Goal: Task Accomplishment & Management: Manage account settings

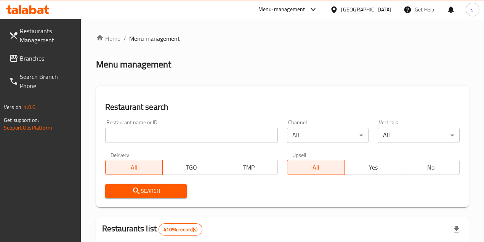
click at [175, 132] on input "search" at bounding box center [191, 135] width 173 height 15
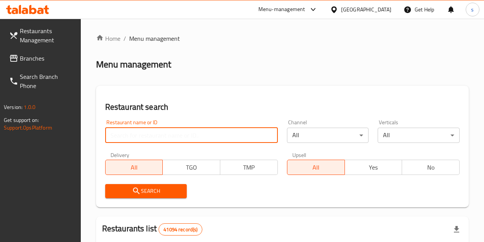
paste input "777736"
type input "777736"
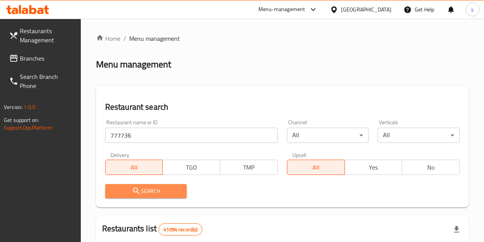
click at [157, 191] on span "Search" at bounding box center [146, 191] width 70 height 10
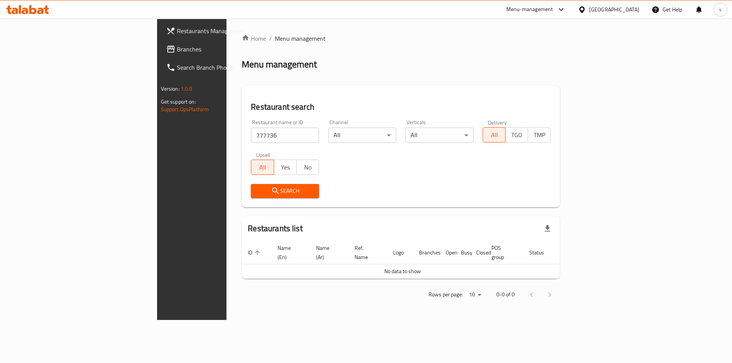
drag, startPoint x: 436, startPoint y: 0, endPoint x: 544, endPoint y: 82, distance: 134.9
click at [484, 83] on div "Home / Menu management Menu management Restaurant search Restaurant name or ID …" at bounding box center [401, 169] width 318 height 271
click at [257, 191] on span "Search" at bounding box center [285, 191] width 56 height 10
click at [177, 46] on span "Branches" at bounding box center [225, 49] width 96 height 9
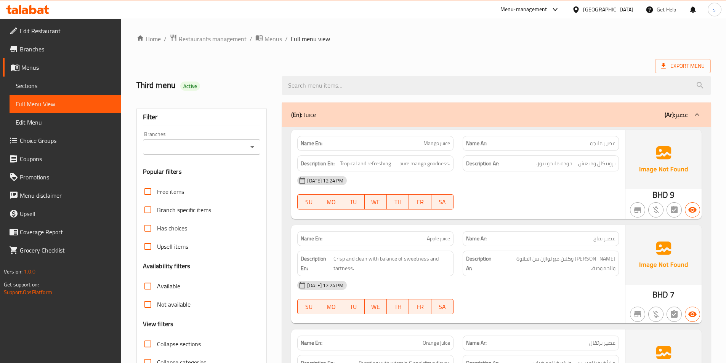
scroll to position [440, 0]
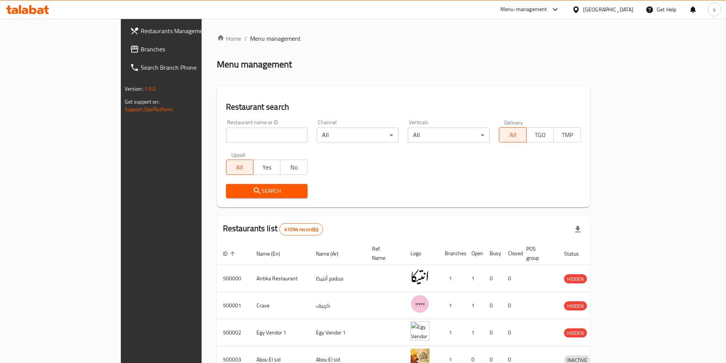
click at [254, 137] on input "search" at bounding box center [267, 135] width 82 height 15
paste input "777750"
type input "777750"
click button "Search" at bounding box center [267, 191] width 82 height 14
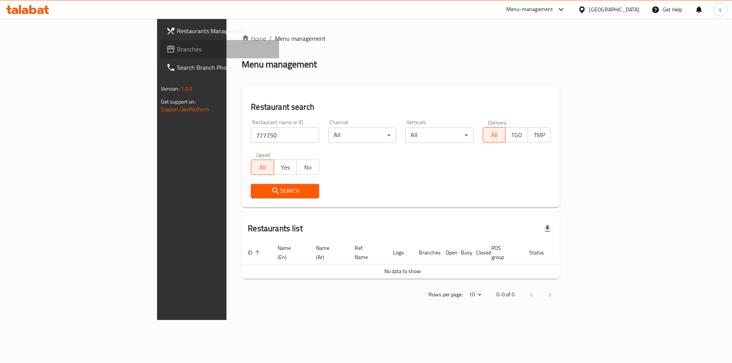
click at [177, 48] on span "Branches" at bounding box center [225, 49] width 96 height 9
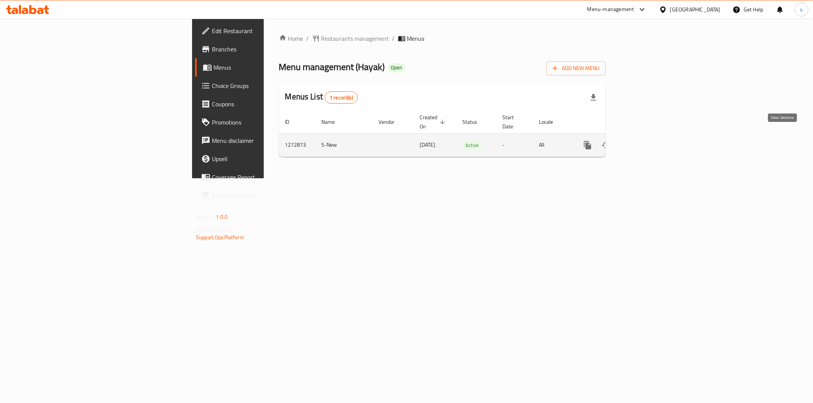
click at [647, 141] on icon "enhanced table" at bounding box center [642, 145] width 9 height 9
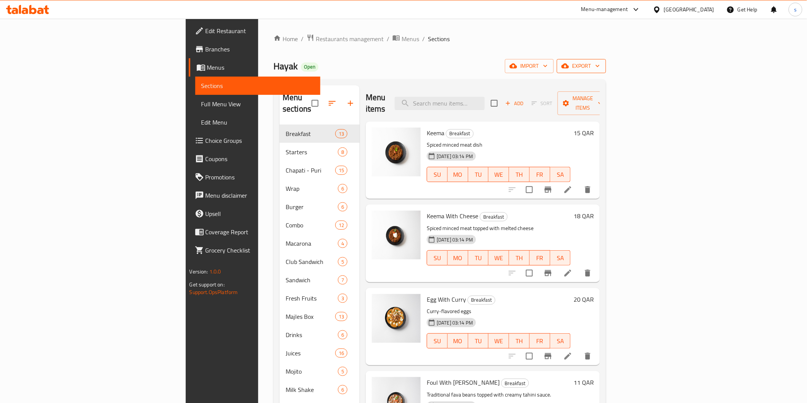
click at [600, 68] on span "export" at bounding box center [581, 66] width 37 height 10
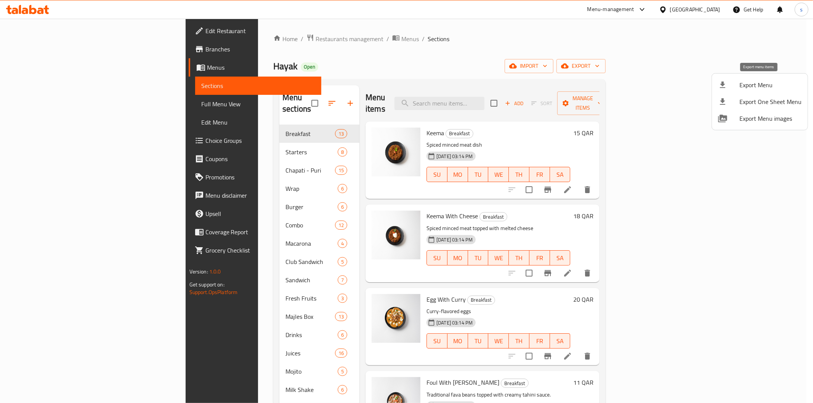
click at [749, 81] on span "Export Menu" at bounding box center [771, 84] width 62 height 9
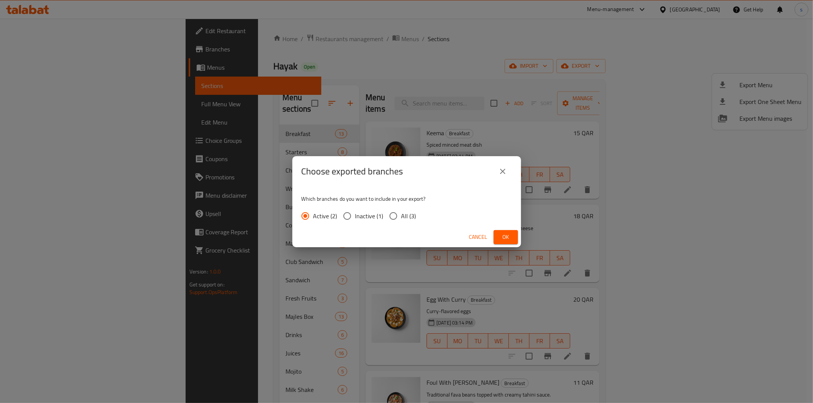
click at [401, 213] on span "All (3)" at bounding box center [408, 216] width 15 height 9
click at [401, 213] on input "All (3)" at bounding box center [393, 216] width 16 height 16
radio input "true"
click at [509, 235] on span "Ok" at bounding box center [506, 238] width 12 height 10
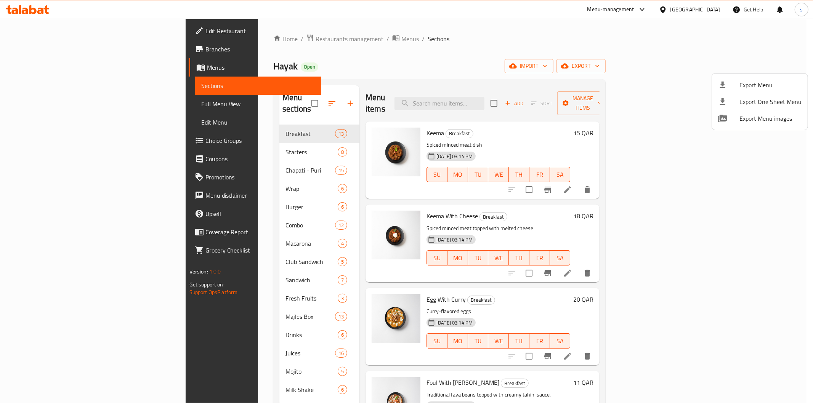
drag, startPoint x: 541, startPoint y: 42, endPoint x: 566, endPoint y: 49, distance: 26.7
click at [541, 42] on div at bounding box center [406, 201] width 813 height 403
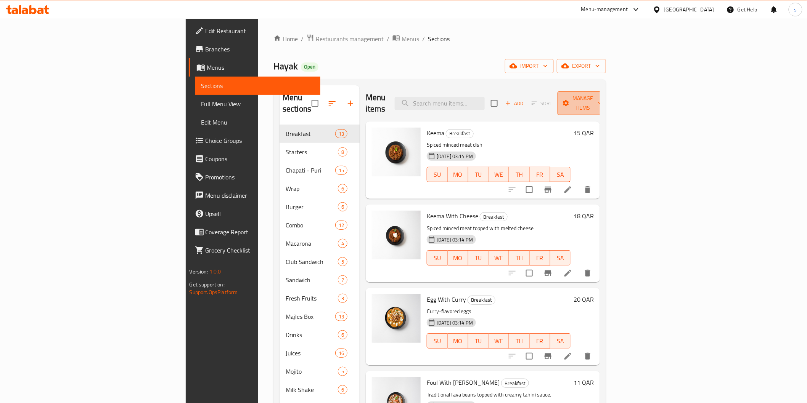
click at [602, 100] on span "Manage items" at bounding box center [582, 103] width 39 height 19
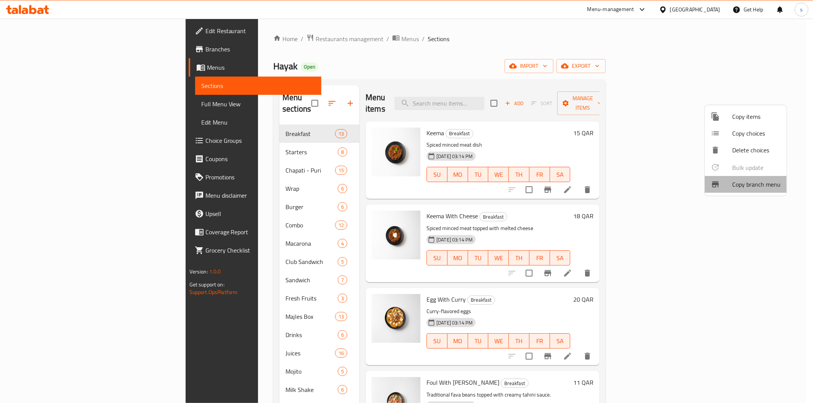
click at [751, 188] on span "Copy branch menu" at bounding box center [756, 184] width 48 height 9
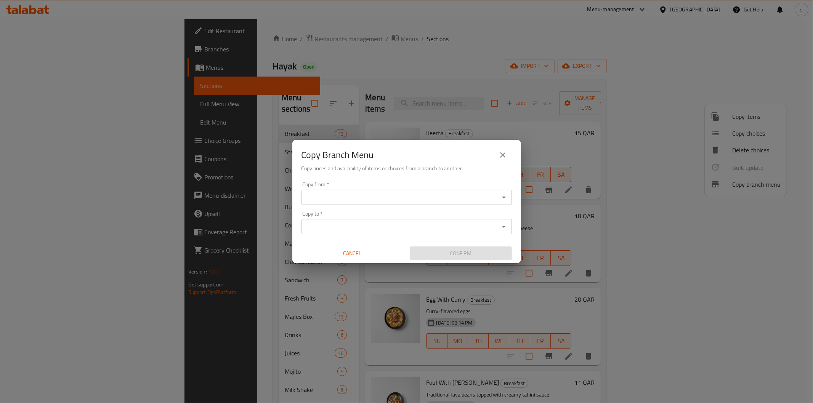
click at [436, 199] on input "Copy from   *" at bounding box center [400, 197] width 193 height 11
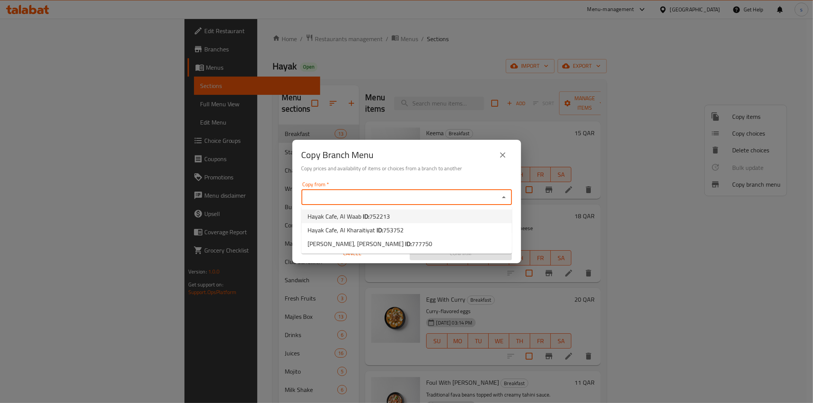
click at [390, 213] on li "Hayak Cafe, Al Waab ID: 752213" at bounding box center [407, 217] width 210 height 14
type input "Hayak Cafe, Al Waab"
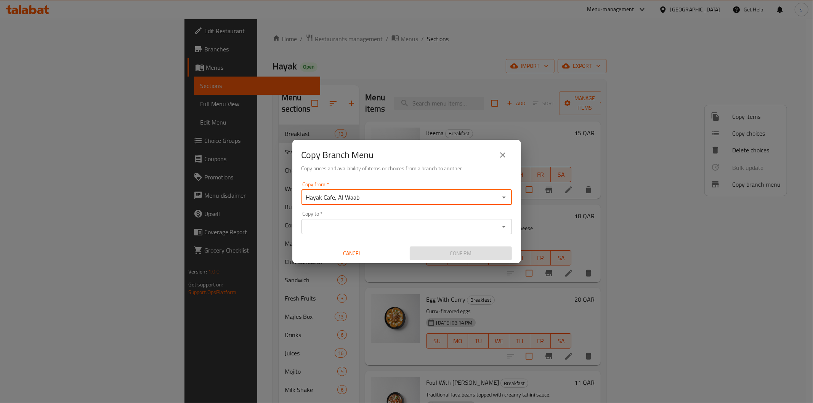
click at [387, 223] on input "Copy to   *" at bounding box center [400, 226] width 193 height 11
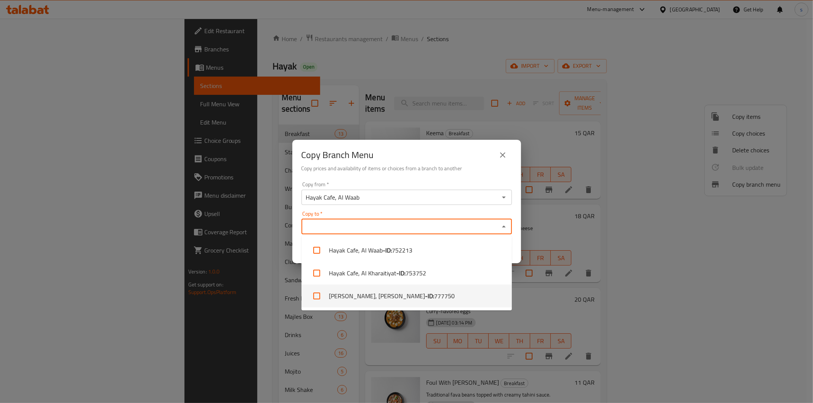
click at [434, 297] on span "777750" at bounding box center [444, 296] width 21 height 9
checkbox input "true"
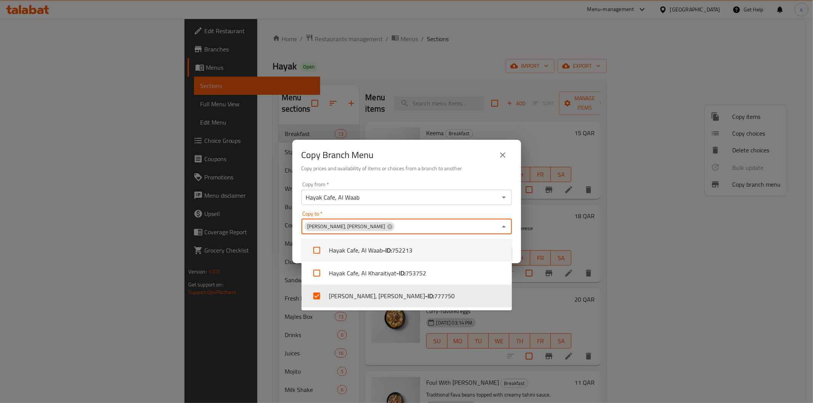
click at [433, 211] on div "Copy to   * Hayak, Al Wakrah Copy to *" at bounding box center [407, 222] width 210 height 23
click at [501, 224] on icon "Close" at bounding box center [503, 226] width 9 height 9
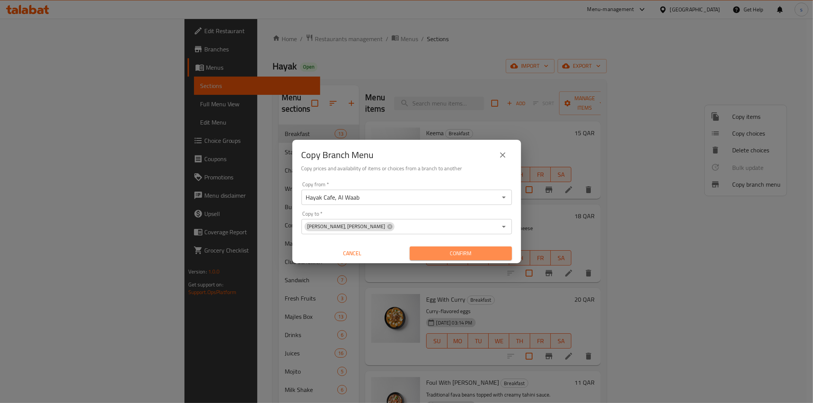
click at [464, 253] on span "Confirm" at bounding box center [461, 254] width 90 height 10
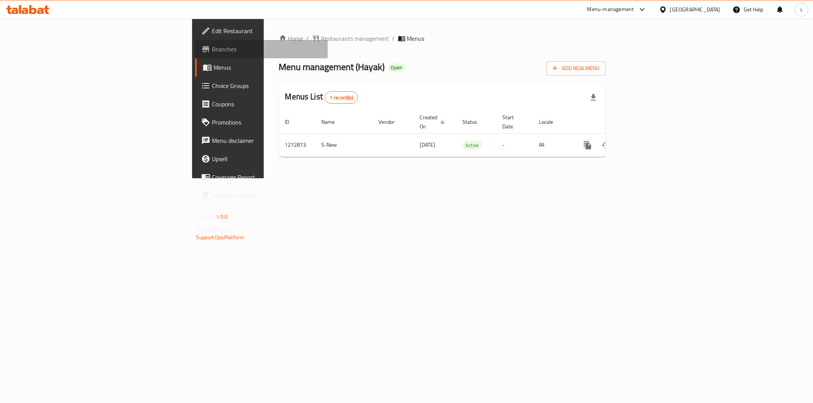
click at [195, 54] on link "Branches" at bounding box center [261, 49] width 133 height 18
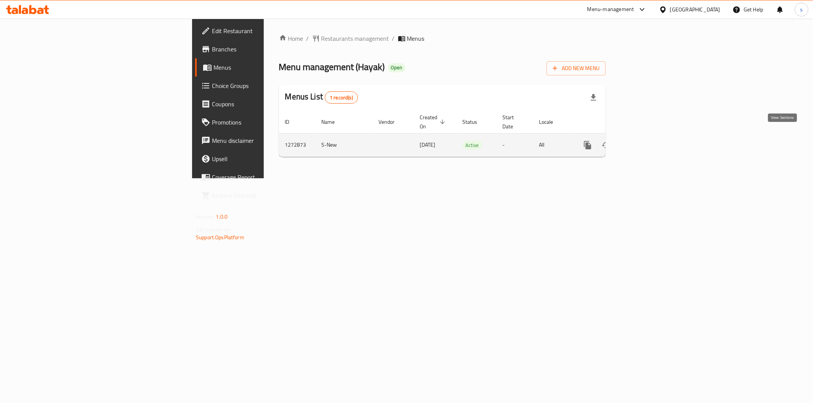
click at [652, 142] on link "enhanced table" at bounding box center [643, 145] width 18 height 18
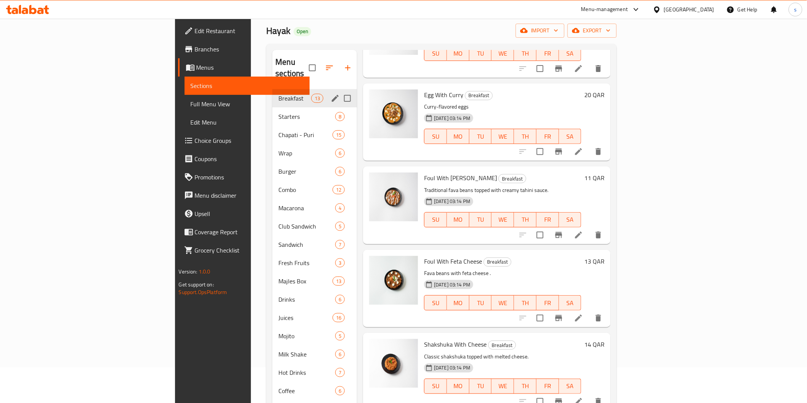
scroll to position [85, 0]
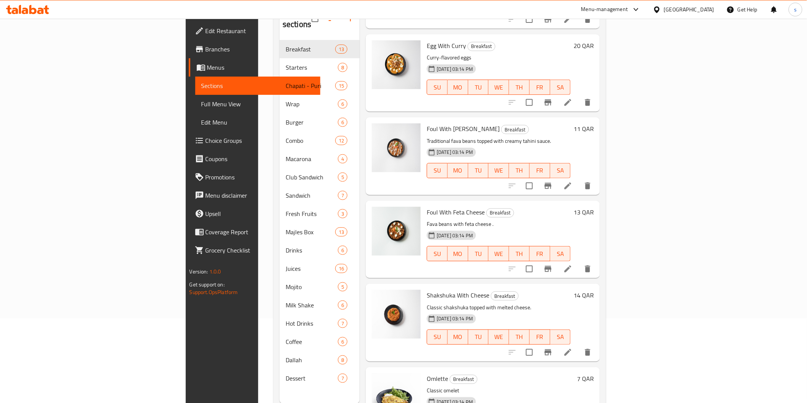
click at [201, 105] on span "Full Menu View" at bounding box center [257, 103] width 113 height 9
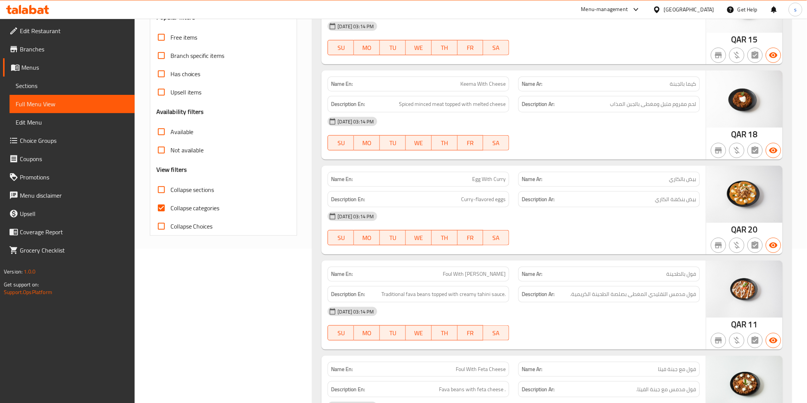
scroll to position [169, 0]
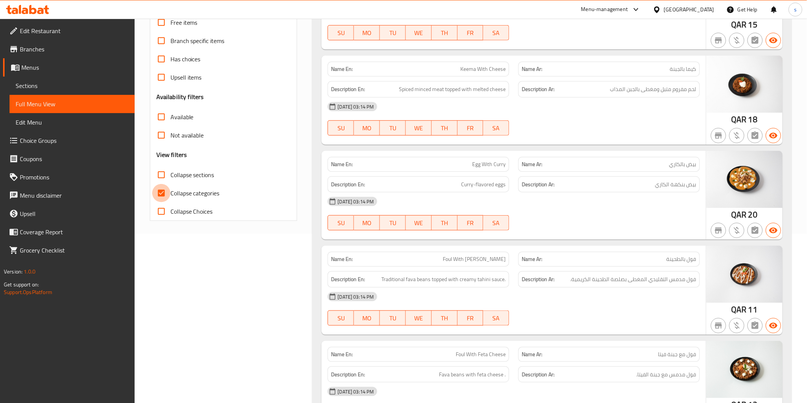
click at [167, 193] on input "Collapse categories" at bounding box center [161, 193] width 18 height 18
checkbox input "false"
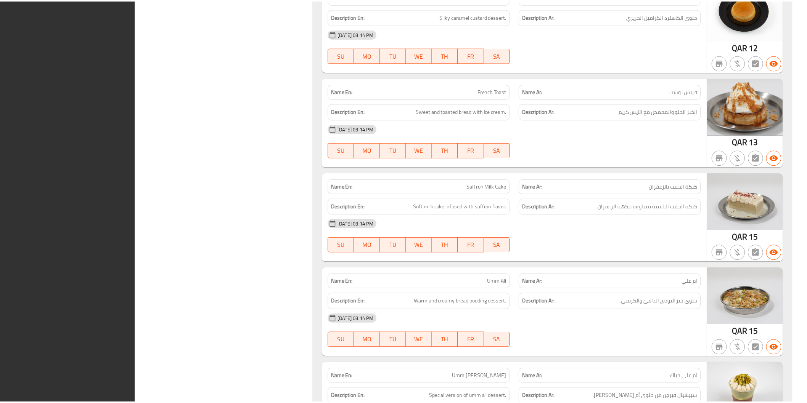
scroll to position [19952, 0]
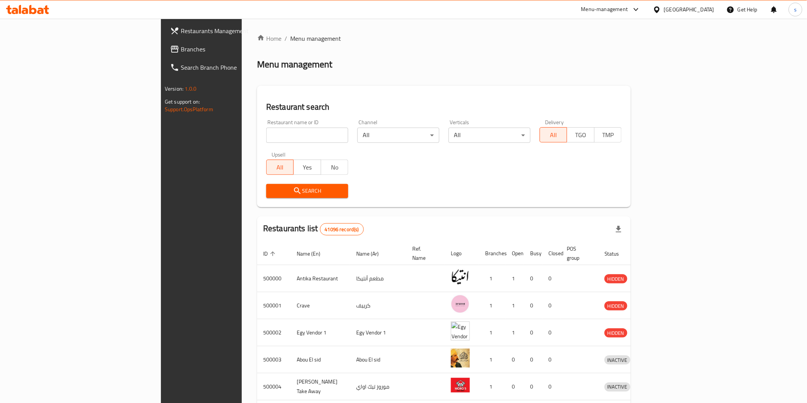
click at [266, 138] on input "search" at bounding box center [307, 135] width 82 height 15
paste input "341971469"
type input "341971469"
click at [299, 134] on input "341971469" at bounding box center [307, 135] width 82 height 15
click at [266, 132] on input "search" at bounding box center [307, 135] width 82 height 15
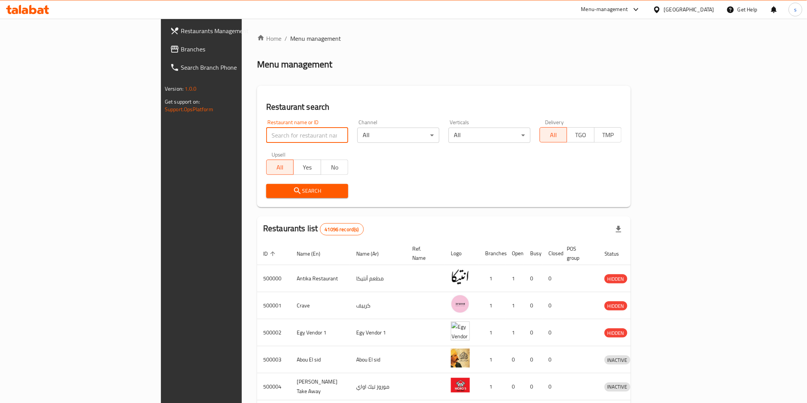
paste input "777572"
type input "777572"
click button "Search" at bounding box center [307, 191] width 82 height 14
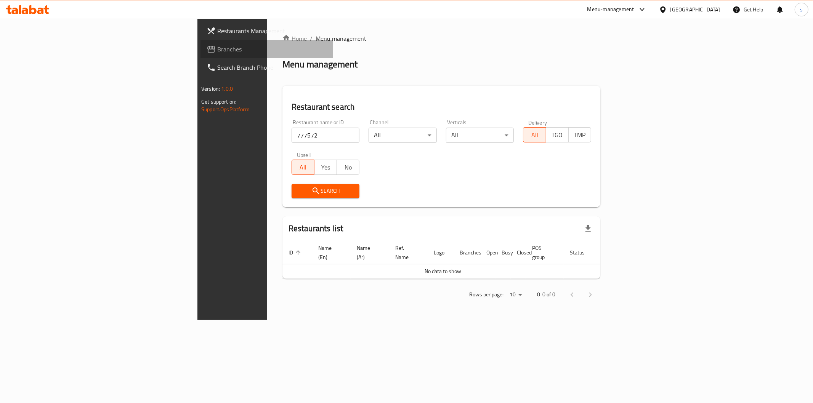
click at [217, 47] on span "Branches" at bounding box center [272, 49] width 110 height 9
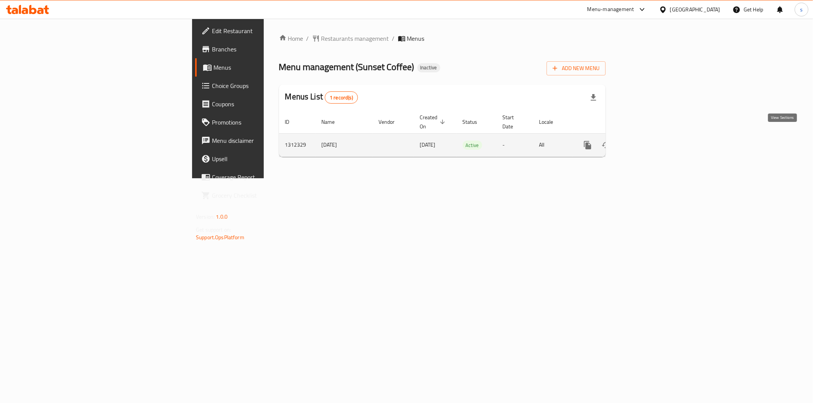
click at [646, 142] on icon "enhanced table" at bounding box center [642, 145] width 7 height 7
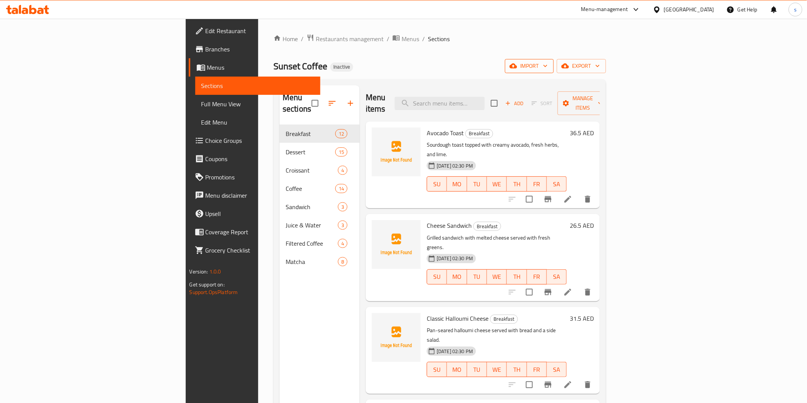
click at [554, 71] on button "import" at bounding box center [529, 66] width 49 height 14
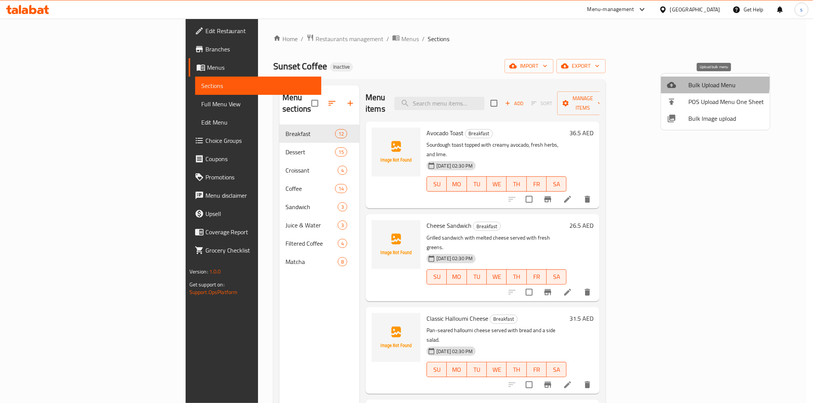
click at [703, 83] on span "Bulk Upload Menu" at bounding box center [725, 84] width 75 height 9
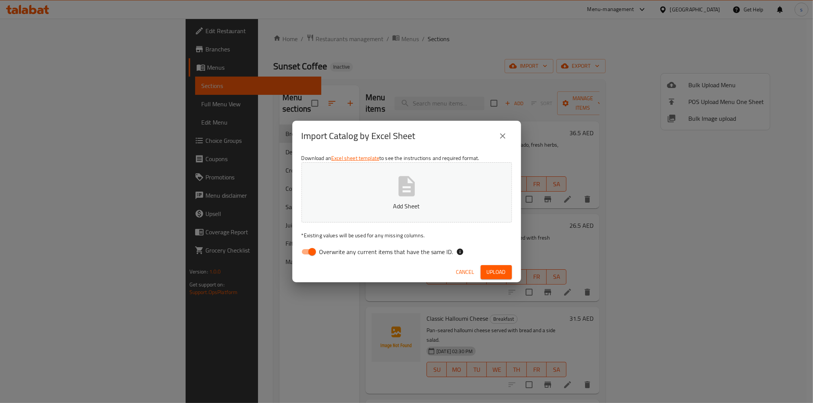
click at [306, 245] on input "Overwrite any current items that have the same ID." at bounding box center [311, 252] width 43 height 14
checkbox input "false"
click at [393, 199] on button "Add Sheet" at bounding box center [407, 192] width 210 height 60
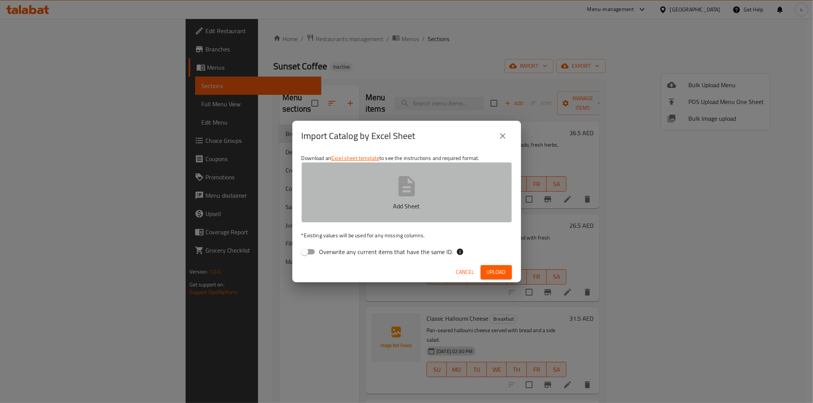
click at [382, 200] on button "Add Sheet" at bounding box center [407, 192] width 210 height 60
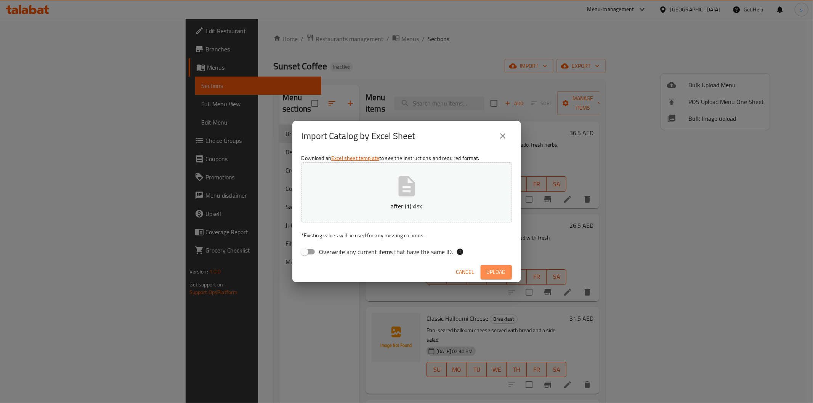
click at [488, 276] on span "Upload" at bounding box center [496, 273] width 19 height 10
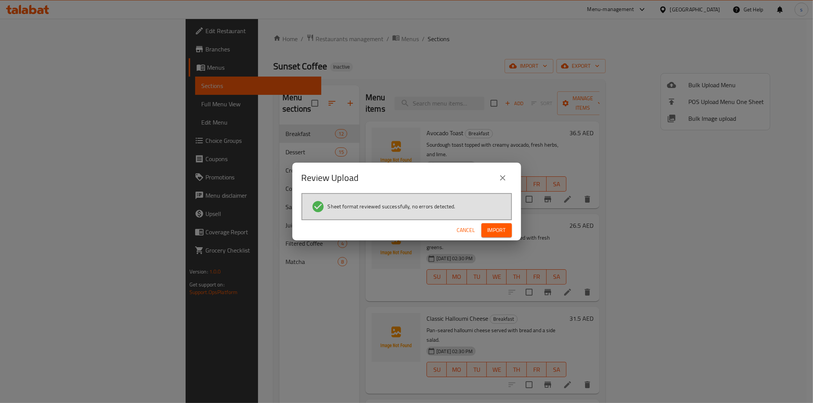
click at [499, 231] on span "Import" at bounding box center [497, 231] width 18 height 10
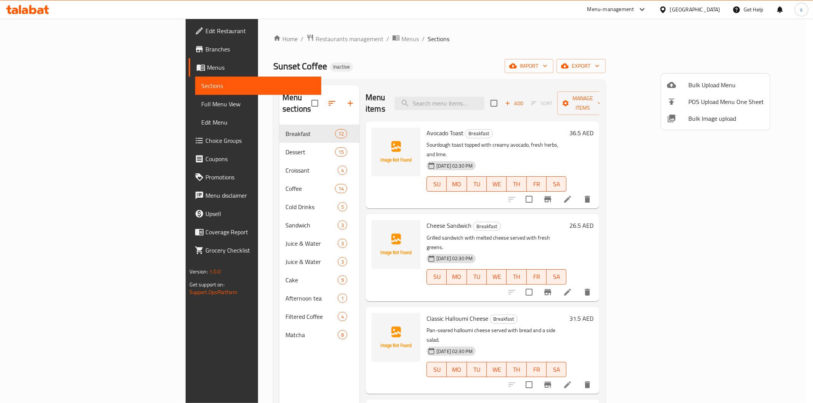
click at [178, 193] on div at bounding box center [406, 201] width 813 height 403
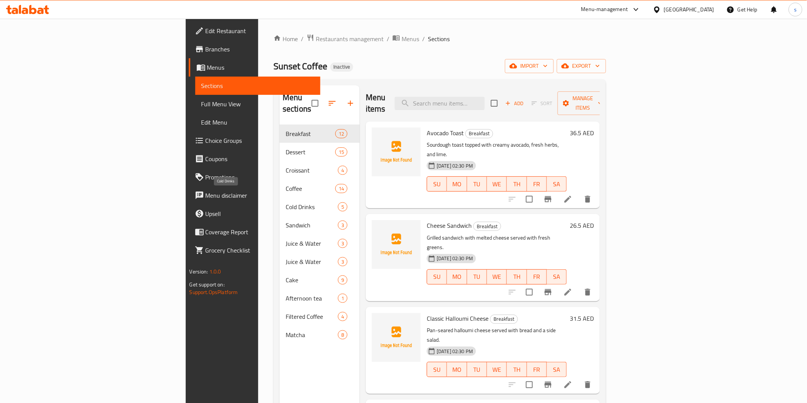
click at [338, 204] on span "5" at bounding box center [342, 207] width 9 height 7
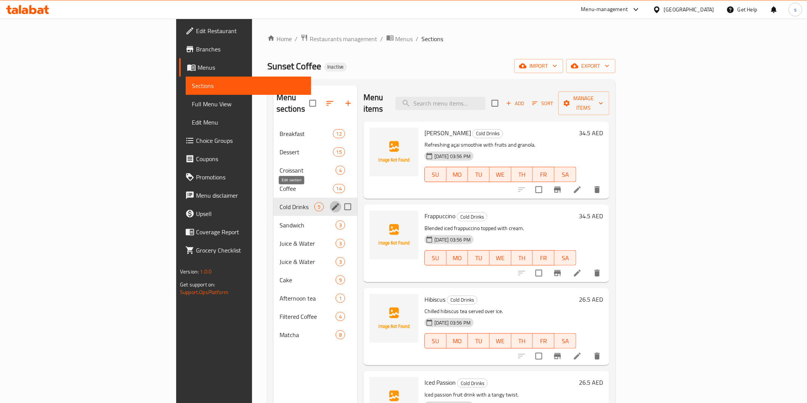
click at [332, 204] on icon "edit" at bounding box center [335, 207] width 7 height 7
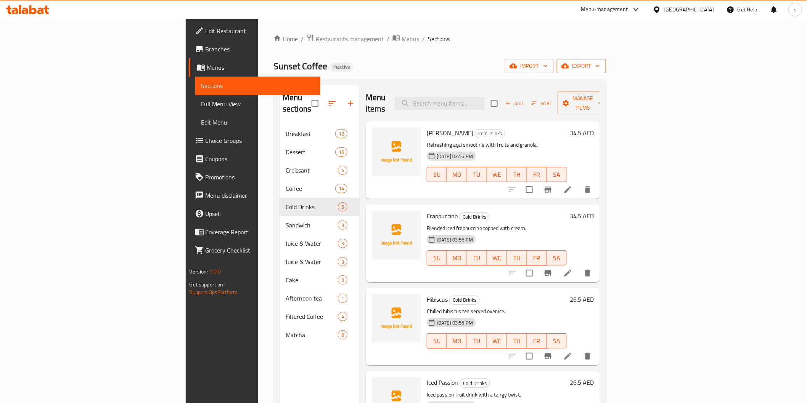
click at [600, 67] on span "export" at bounding box center [581, 66] width 37 height 10
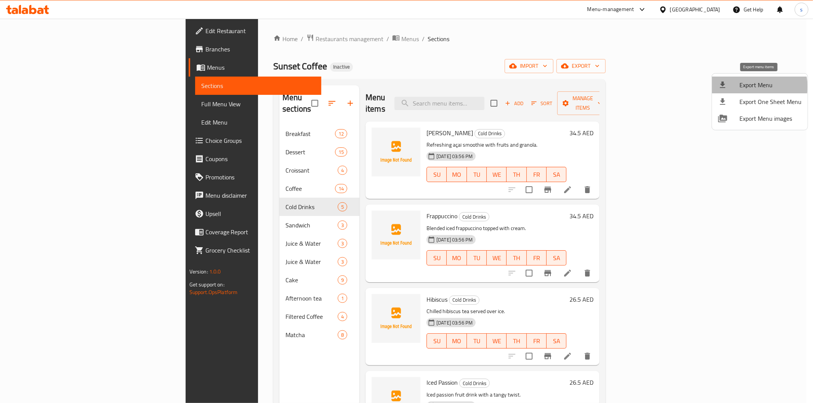
click at [751, 87] on span "Export Menu" at bounding box center [771, 84] width 62 height 9
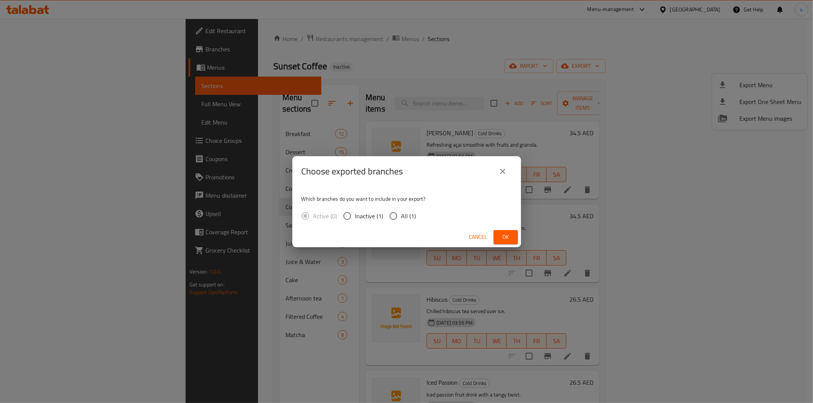
click at [390, 217] on input "All (1)" at bounding box center [393, 216] width 16 height 16
radio input "true"
click at [504, 235] on span "Ok" at bounding box center [506, 238] width 12 height 10
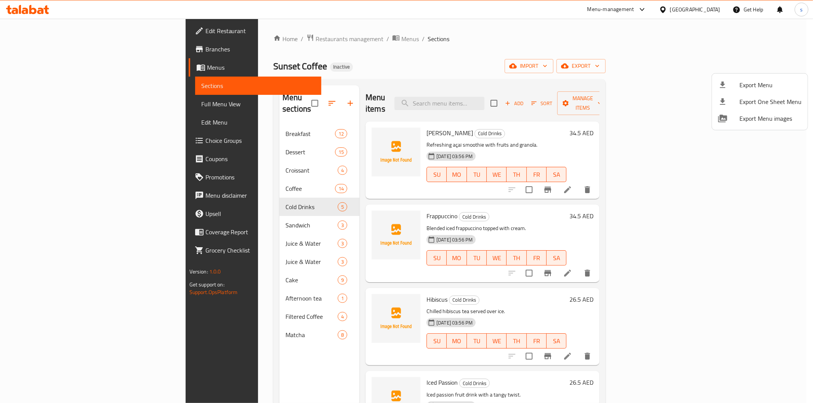
click at [558, 48] on div at bounding box center [406, 201] width 813 height 403
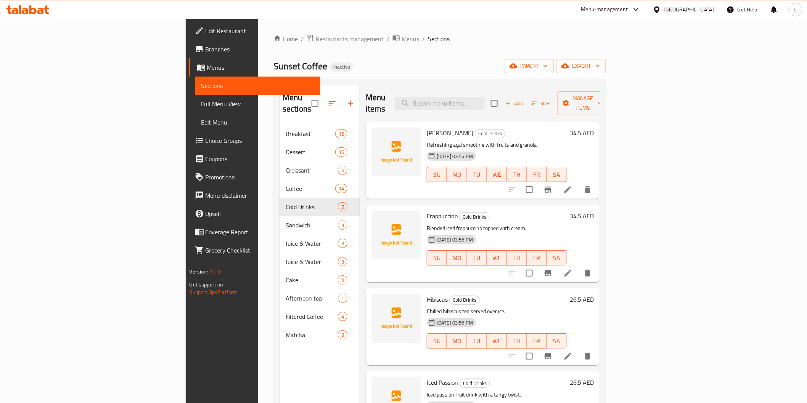
click at [195, 100] on link "Full Menu View" at bounding box center [257, 104] width 125 height 18
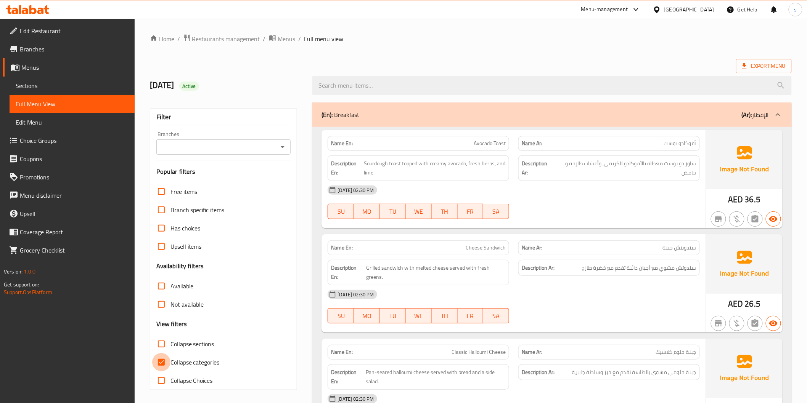
click at [158, 363] on input "Collapse categories" at bounding box center [161, 362] width 18 height 18
checkbox input "false"
click at [41, 87] on span "Sections" at bounding box center [72, 85] width 113 height 9
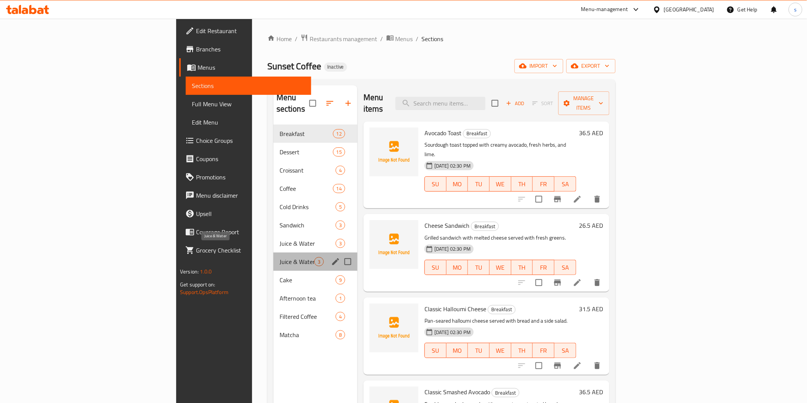
click at [279, 257] on span "Juice & Water" at bounding box center [296, 261] width 35 height 9
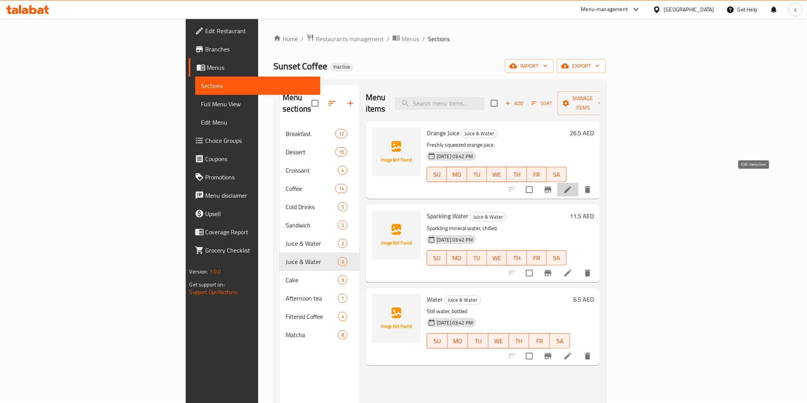
click at [571, 186] on icon at bounding box center [567, 189] width 7 height 7
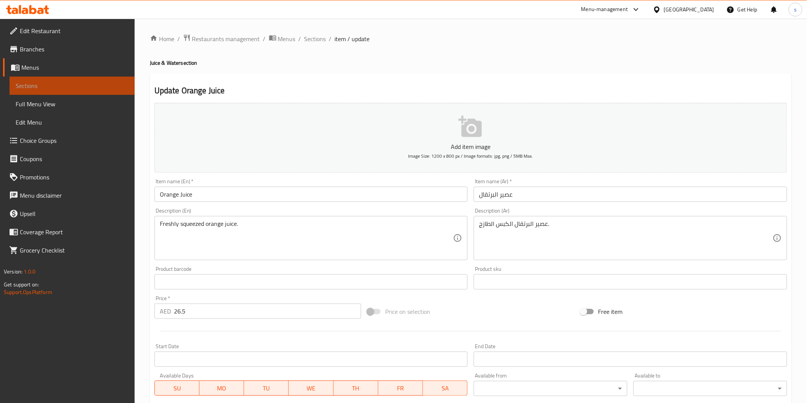
click at [86, 81] on span "Sections" at bounding box center [72, 85] width 113 height 9
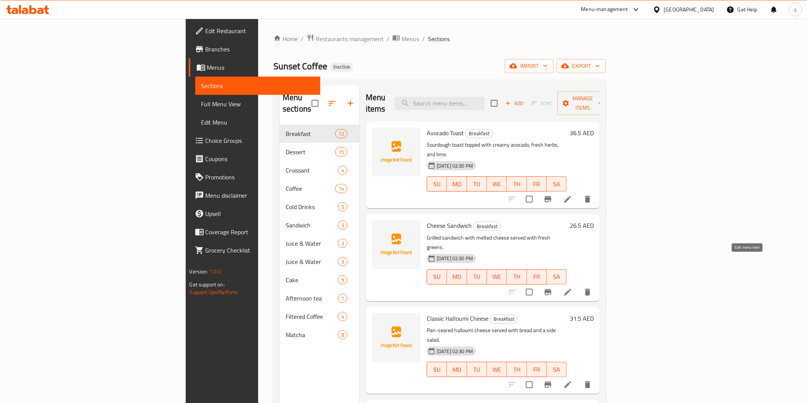
click at [571, 289] on icon at bounding box center [567, 292] width 7 height 7
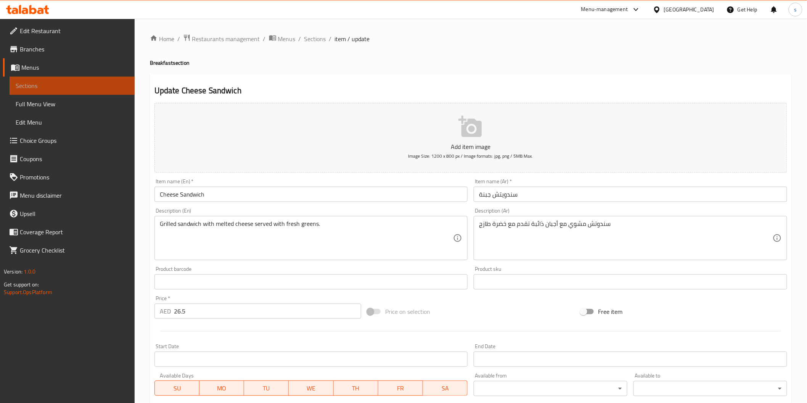
click at [64, 81] on span "Sections" at bounding box center [72, 85] width 113 height 9
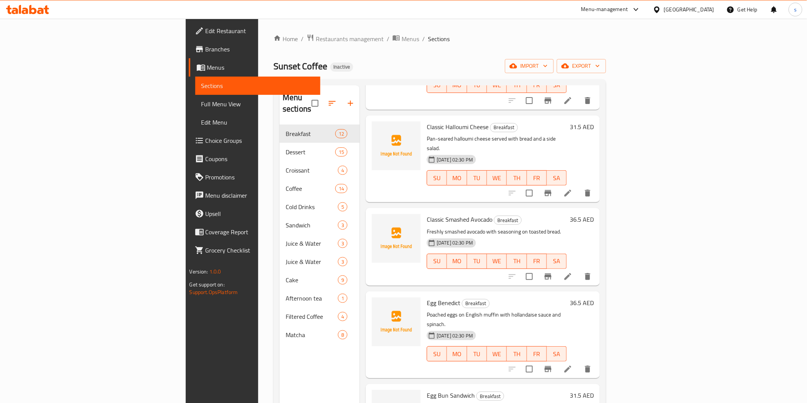
scroll to position [212, 0]
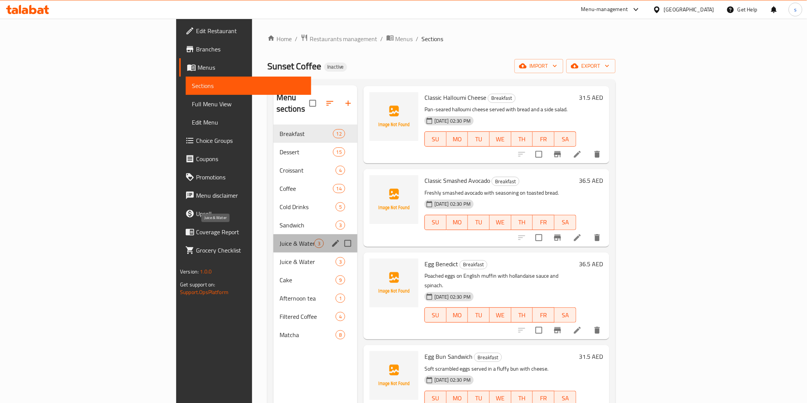
click at [279, 239] on span "Juice & Water" at bounding box center [296, 243] width 35 height 9
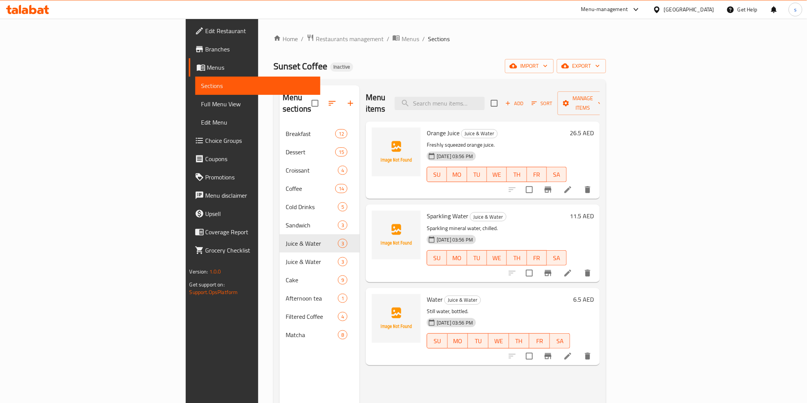
click at [572, 185] on icon at bounding box center [567, 189] width 9 height 9
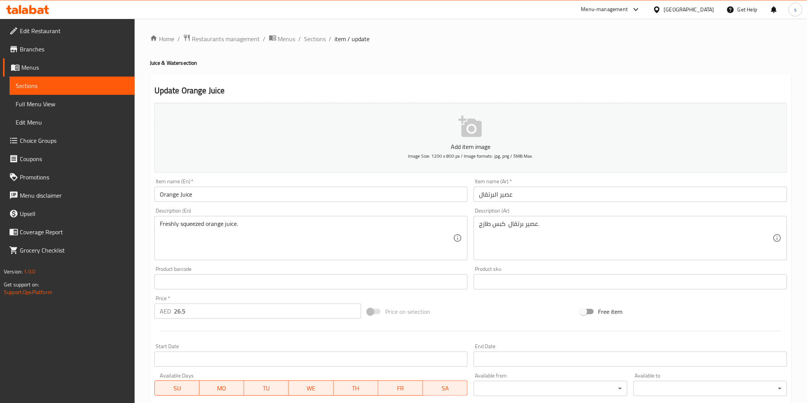
click at [91, 83] on span "Sections" at bounding box center [72, 85] width 113 height 9
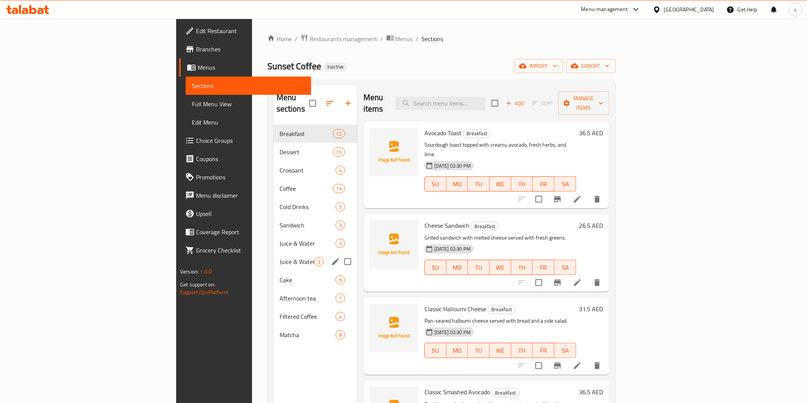
click at [273, 253] on div "Juice & Water 3" at bounding box center [315, 262] width 84 height 18
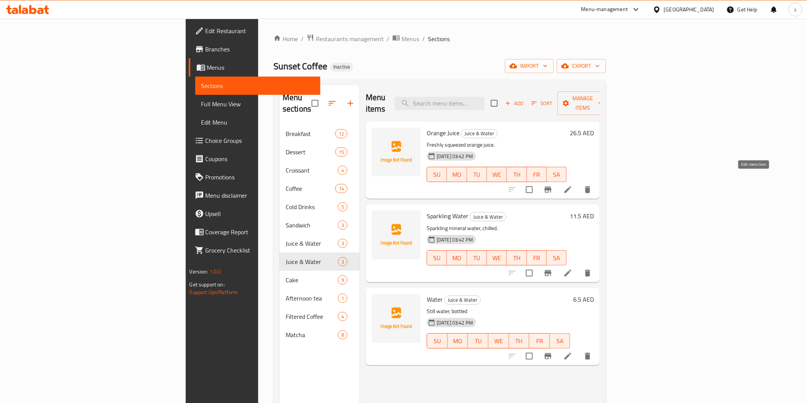
click at [572, 185] on icon at bounding box center [567, 189] width 9 height 9
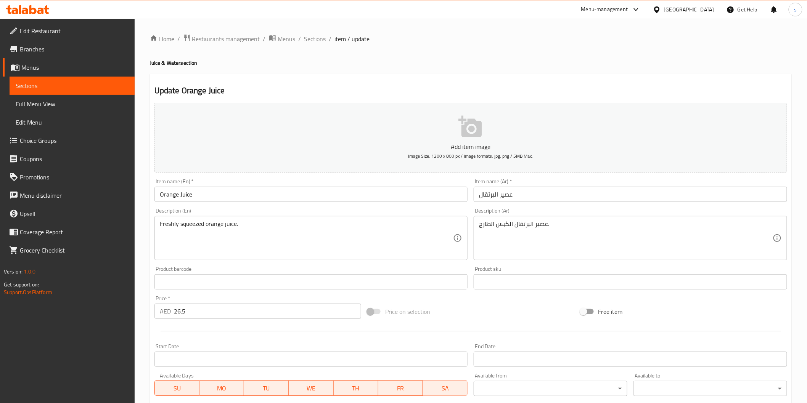
click at [75, 87] on span "Sections" at bounding box center [72, 85] width 113 height 9
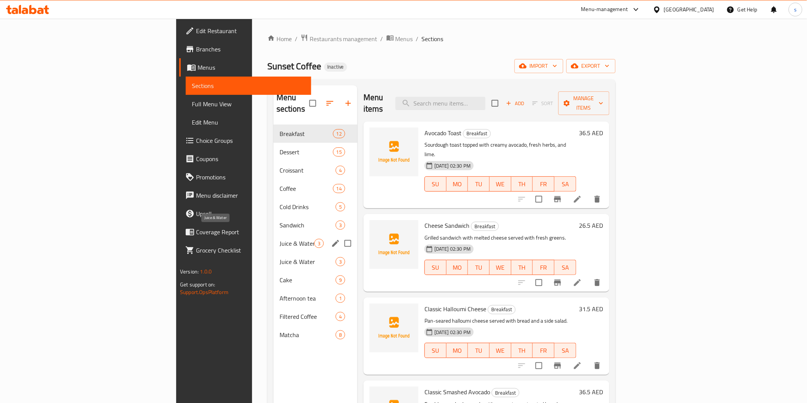
click at [279, 239] on span "Juice & Water" at bounding box center [296, 243] width 35 height 9
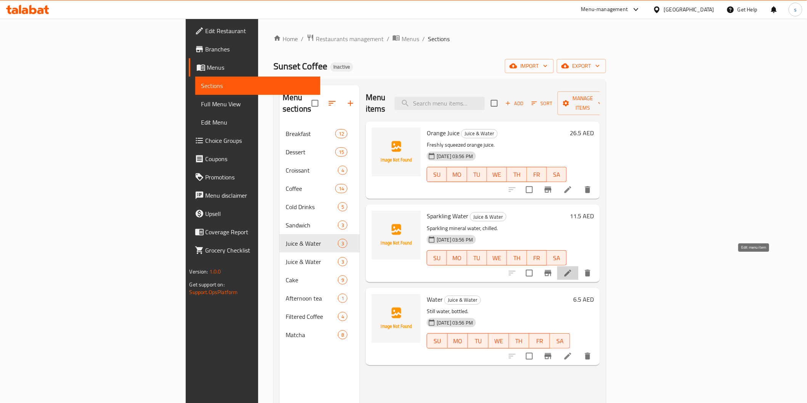
click at [572, 269] on icon at bounding box center [567, 273] width 9 height 9
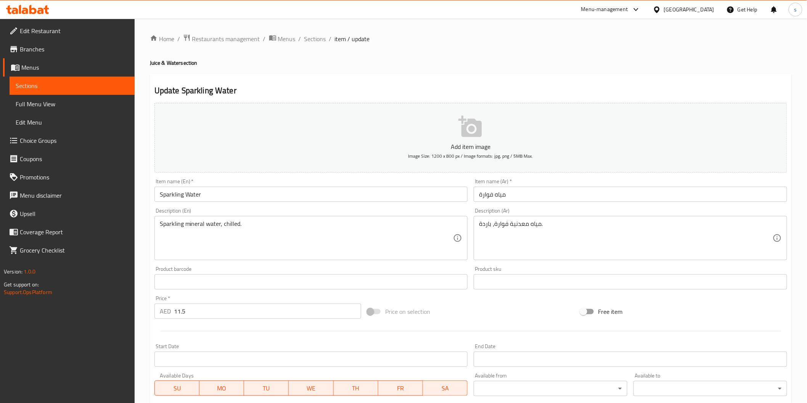
click at [81, 88] on span "Sections" at bounding box center [72, 85] width 113 height 9
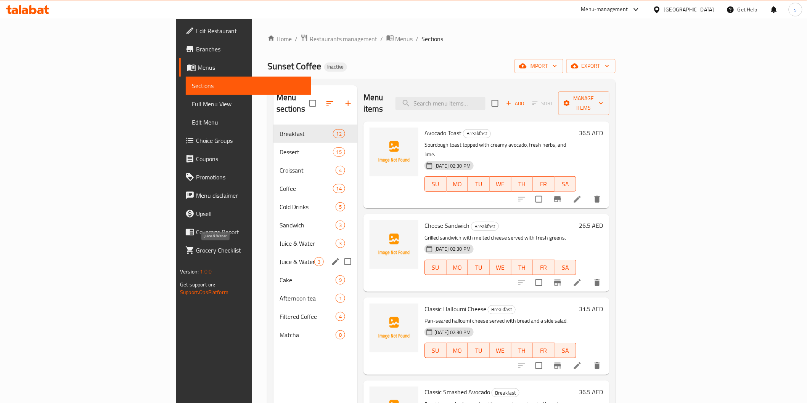
click at [279, 257] on span "Juice & Water" at bounding box center [296, 261] width 35 height 9
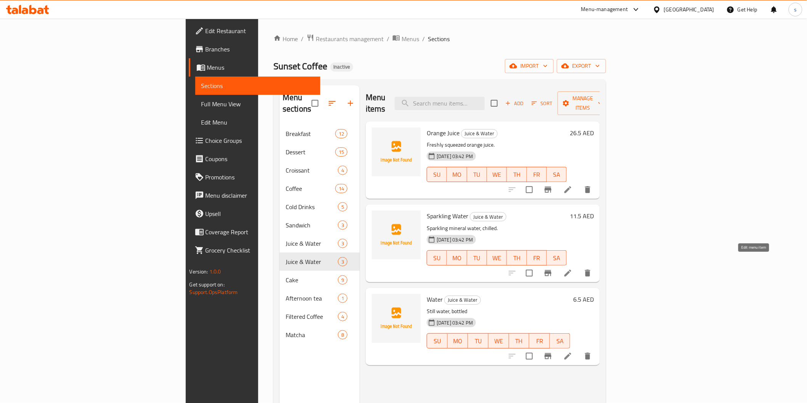
click at [571, 270] on icon at bounding box center [567, 273] width 7 height 7
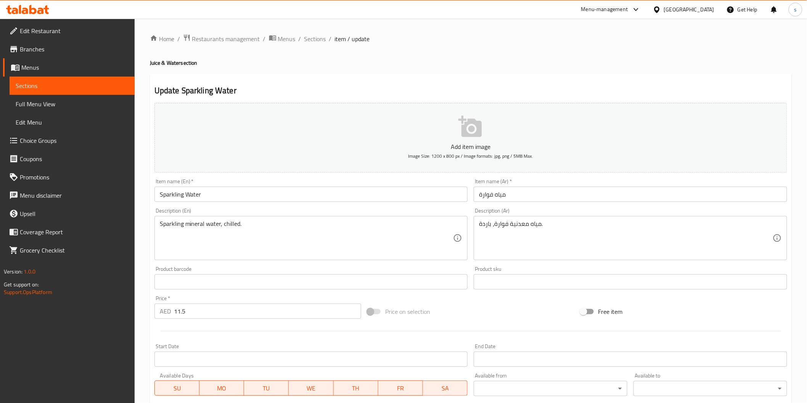
click at [78, 90] on span "Sections" at bounding box center [72, 85] width 113 height 9
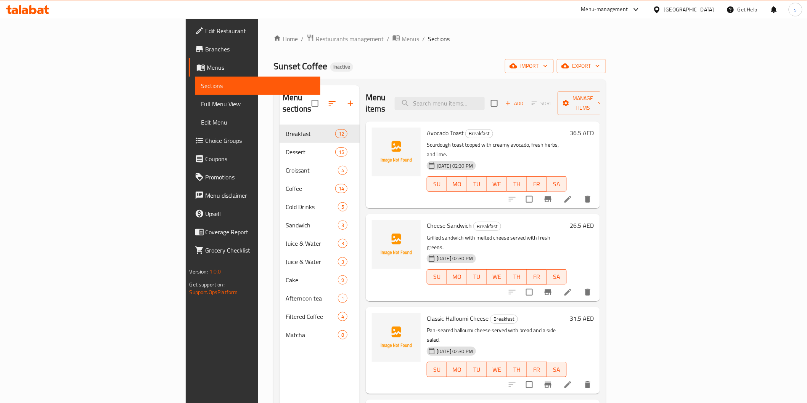
click at [427, 86] on div "Menu items Add Sort Manage items" at bounding box center [483, 103] width 234 height 36
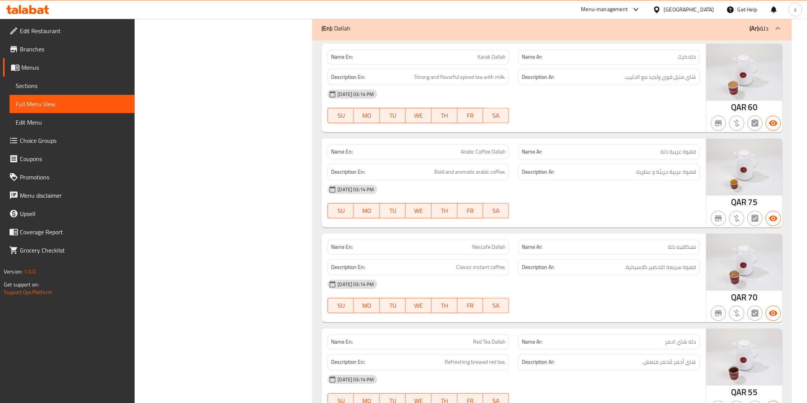
scroll to position [18850, 0]
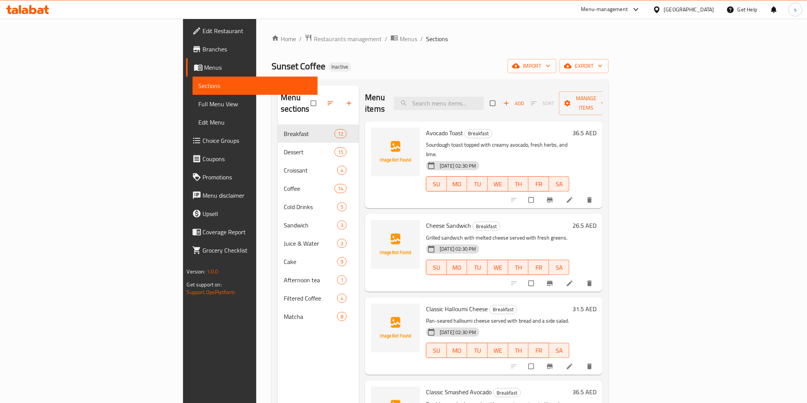
click at [199, 104] on span "Full Menu View" at bounding box center [255, 103] width 113 height 9
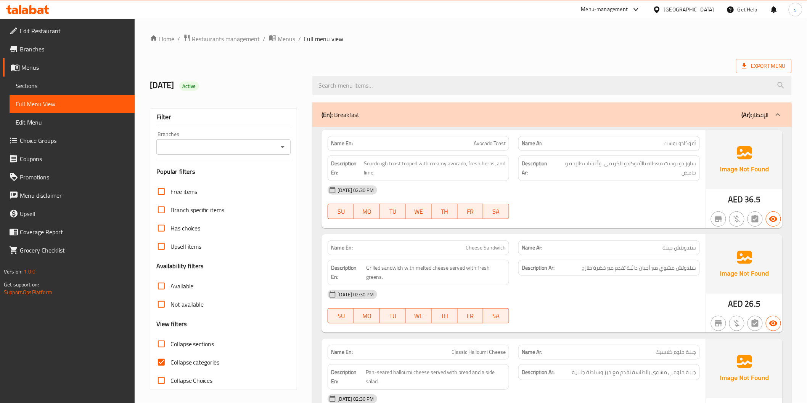
click at [162, 359] on input "Collapse categories" at bounding box center [161, 362] width 18 height 18
checkbox input "false"
click at [760, 62] on span "Export Menu" at bounding box center [763, 66] width 43 height 10
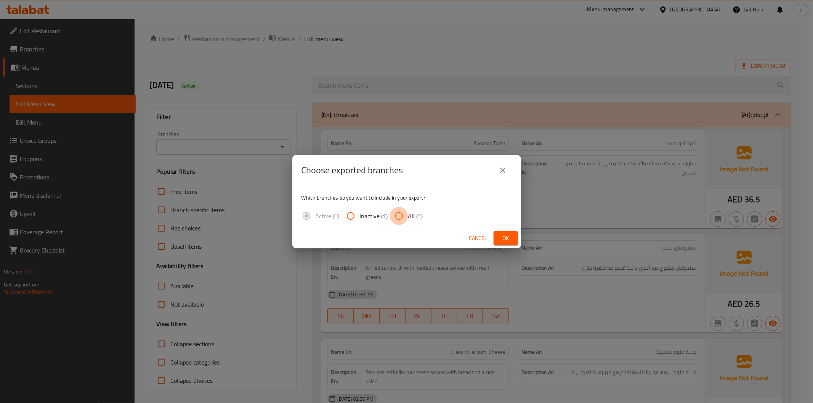
click at [402, 215] on input "All (1)" at bounding box center [399, 216] width 18 height 18
radio input "true"
click at [509, 241] on span "Ok" at bounding box center [506, 239] width 12 height 10
